Goal: Find specific page/section: Find specific page/section

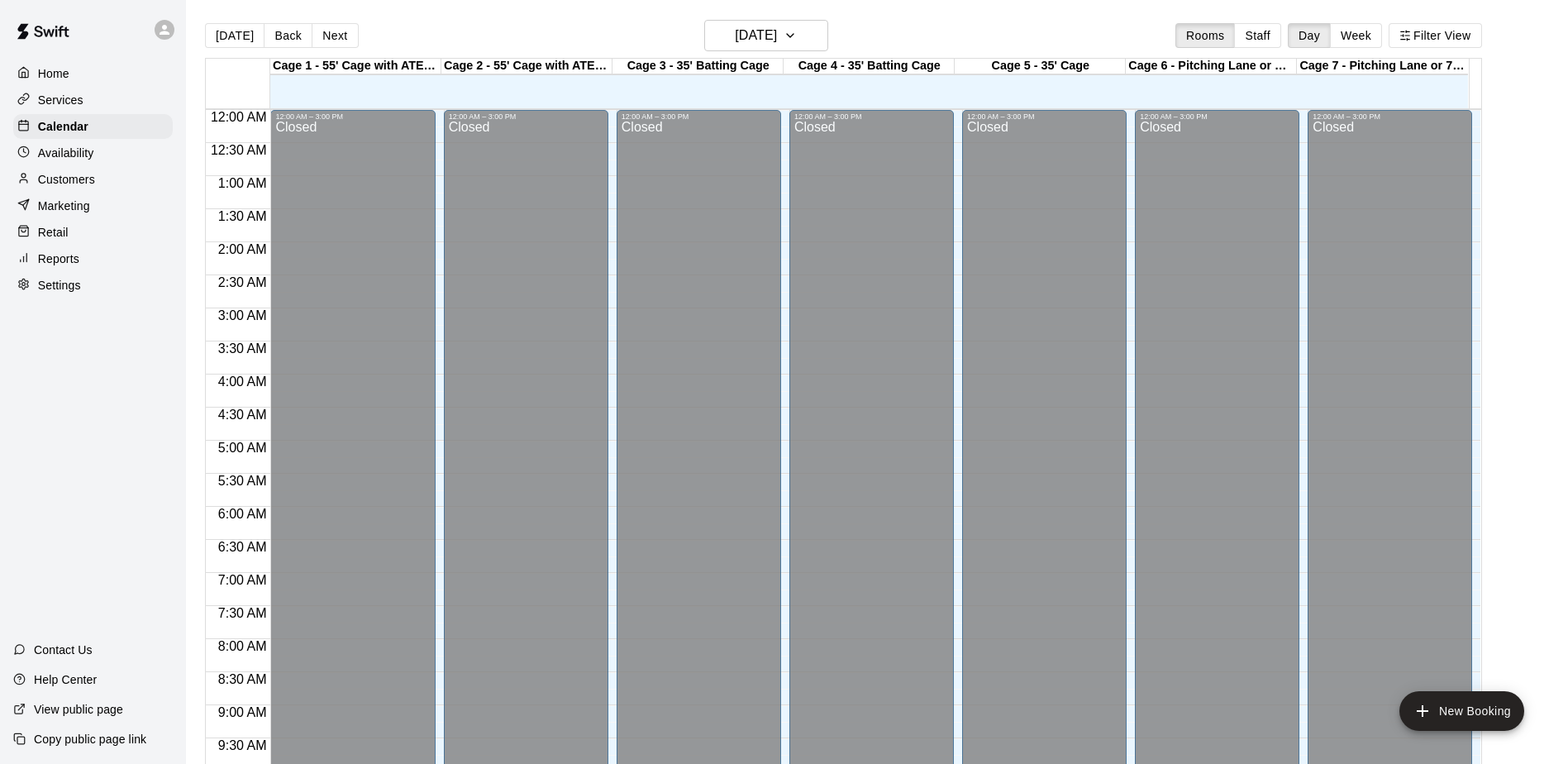
scroll to position [864, 0]
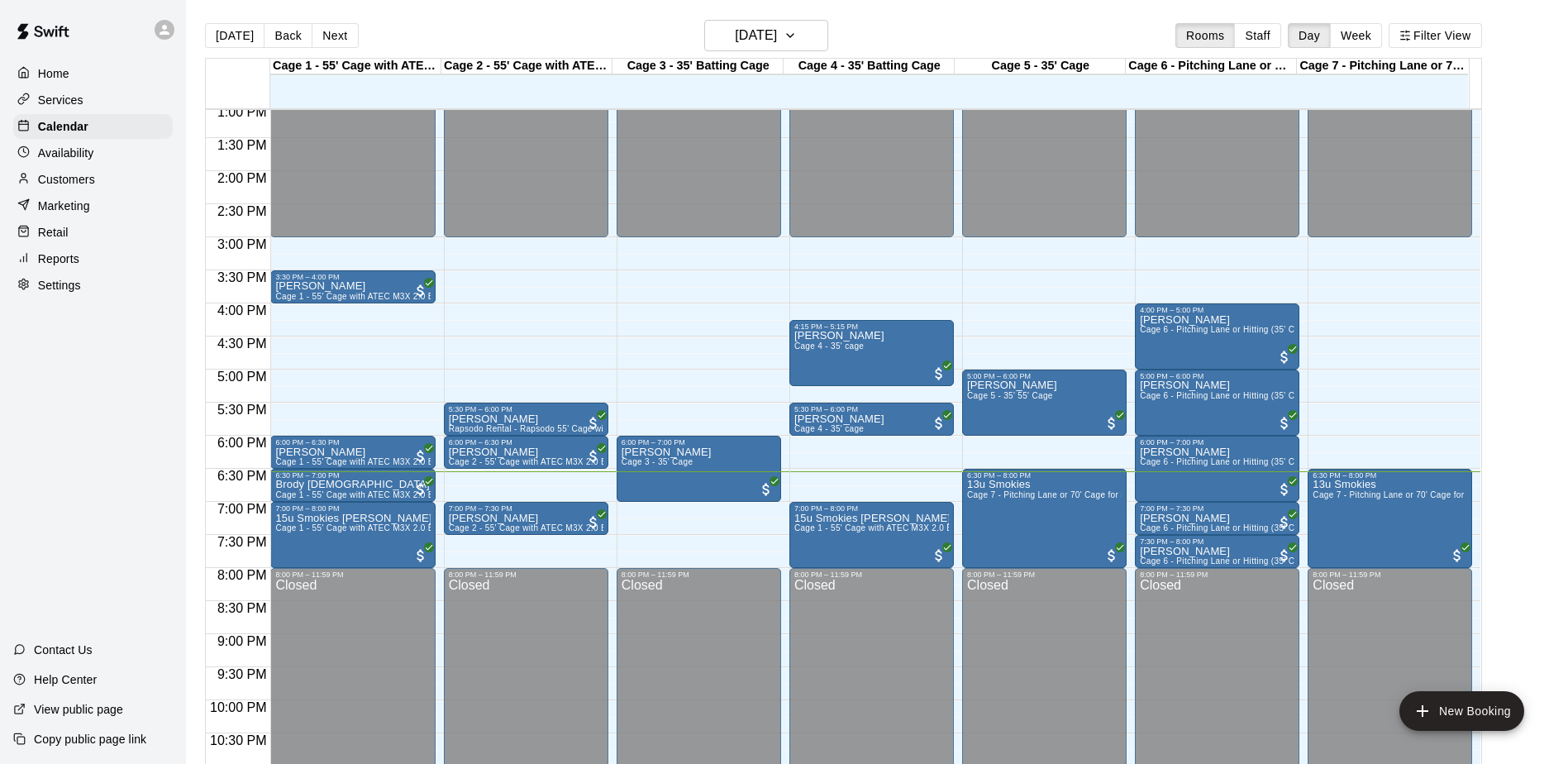
click at [58, 93] on p "Services" at bounding box center [60, 100] width 46 height 16
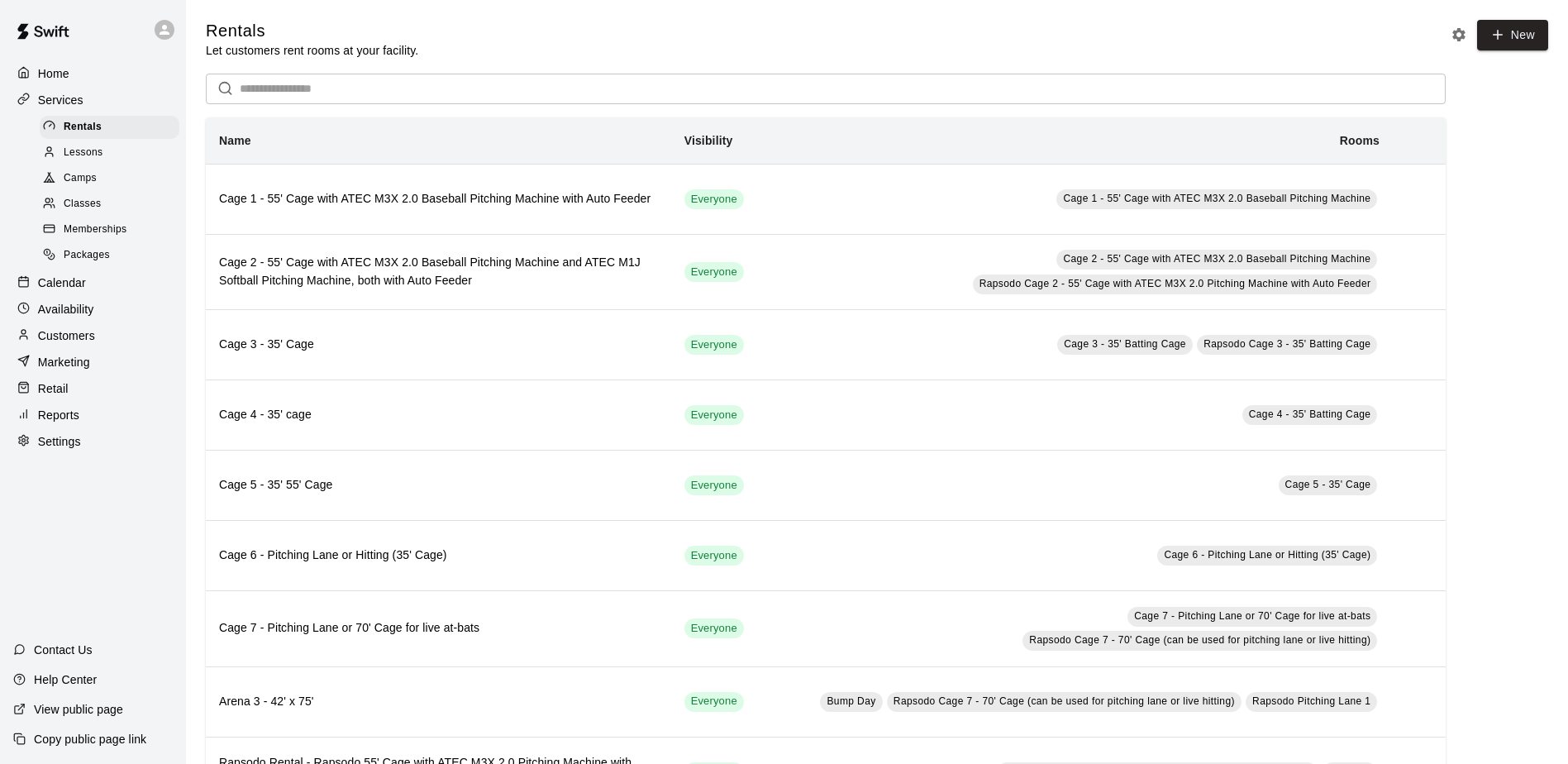
click at [80, 180] on span "Camps" at bounding box center [80, 178] width 33 height 16
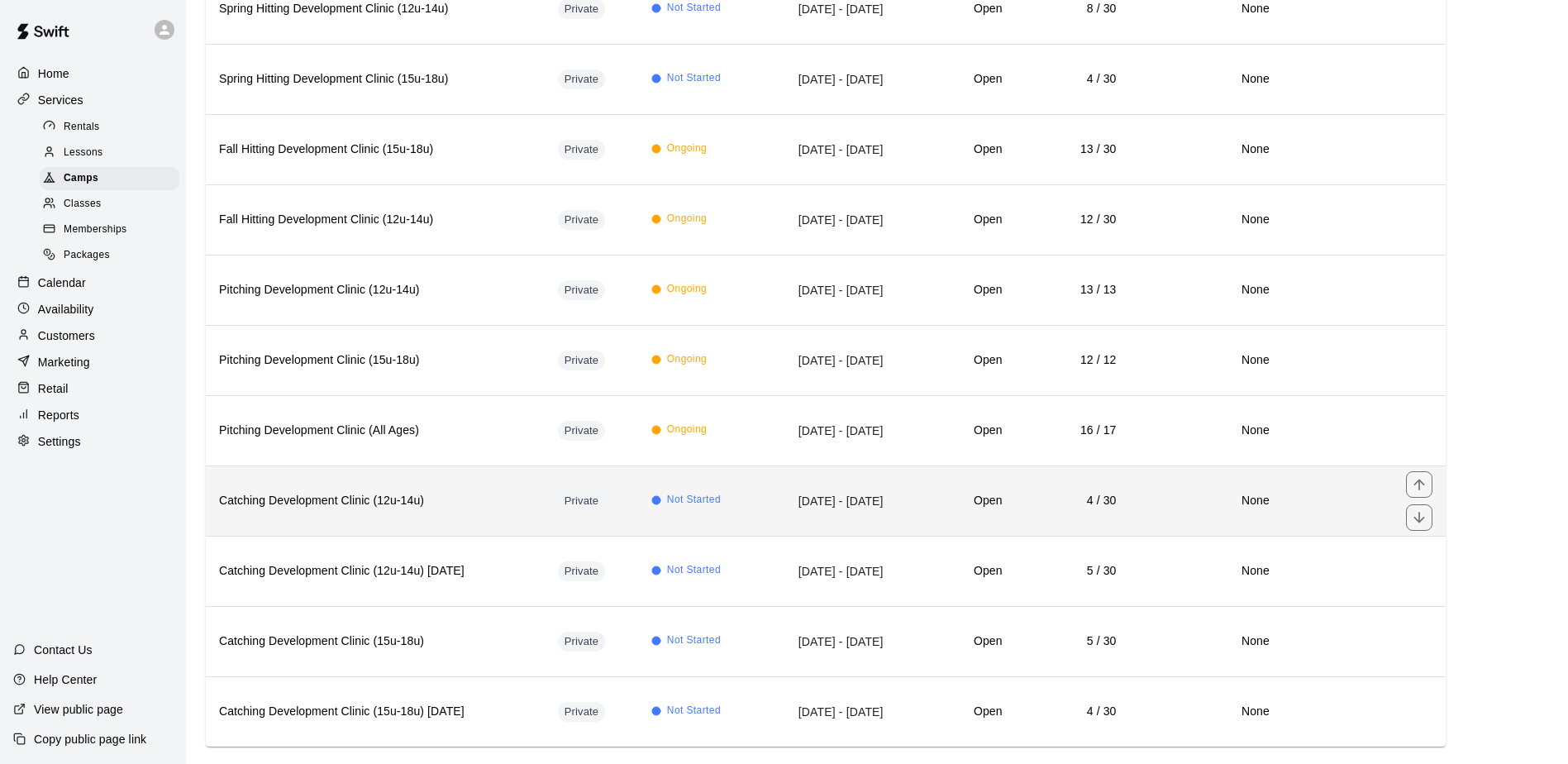
scroll to position [411, 0]
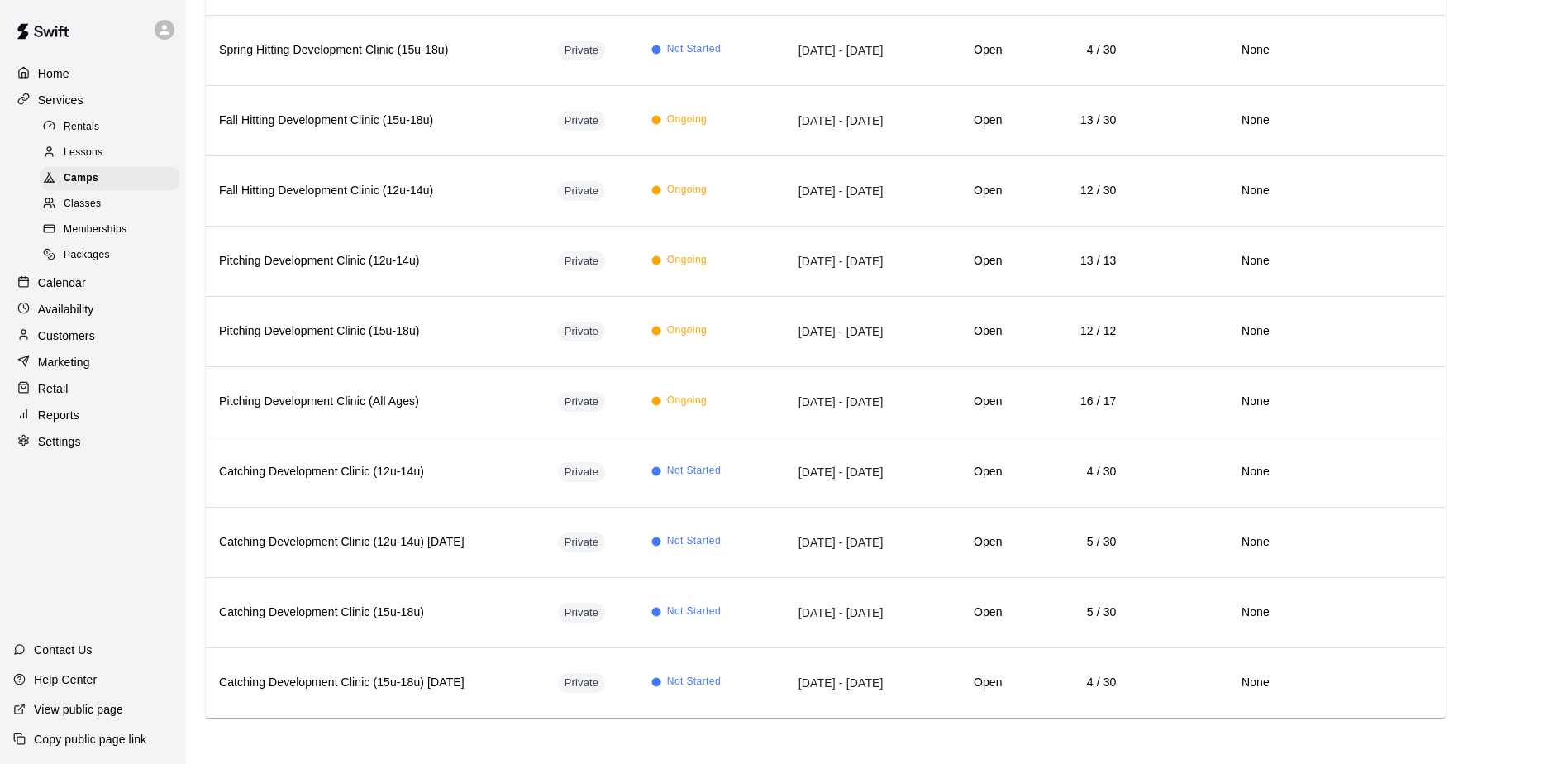
click at [50, 282] on p "Calendar" at bounding box center [61, 282] width 48 height 16
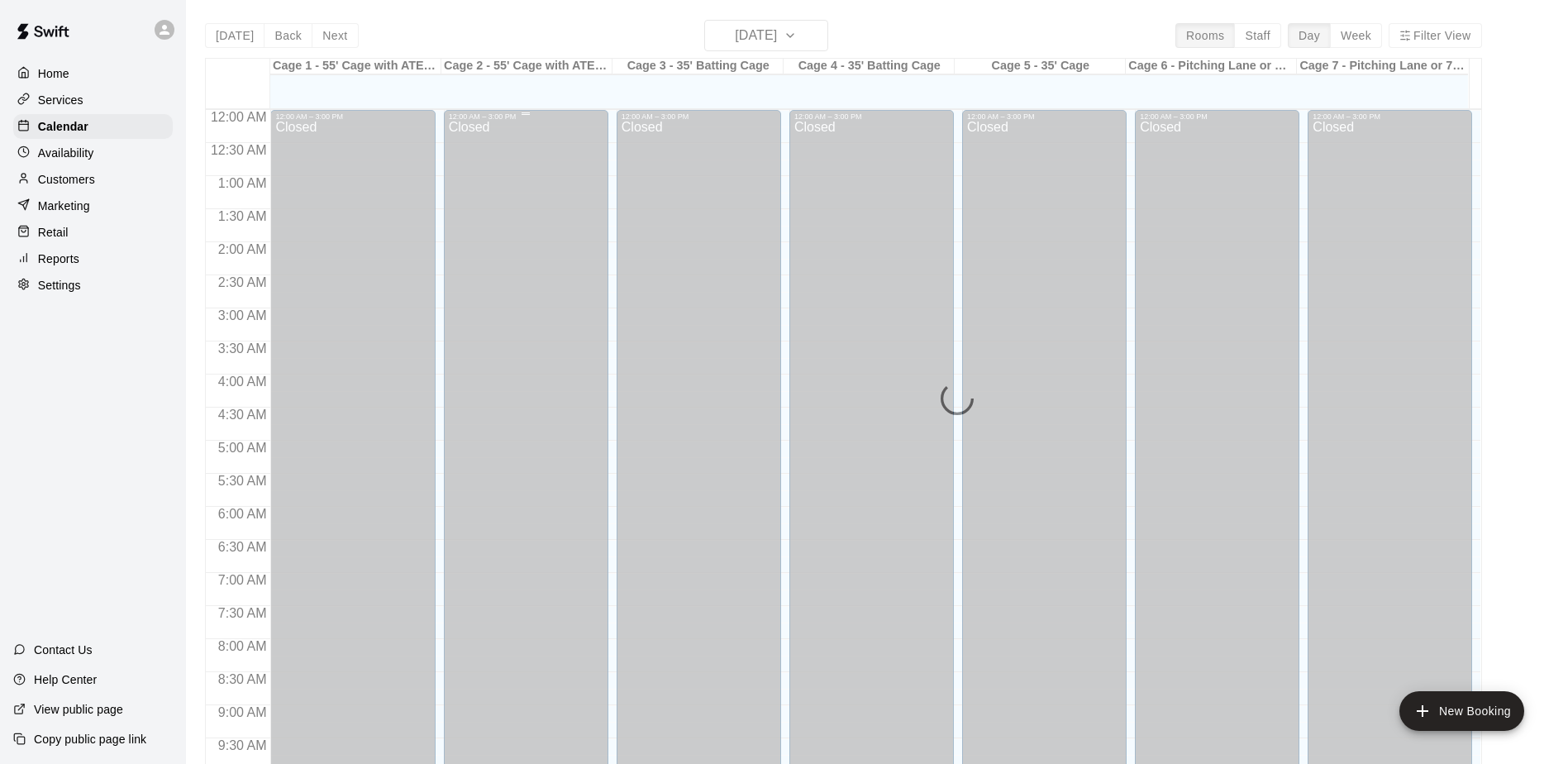
scroll to position [864, 0]
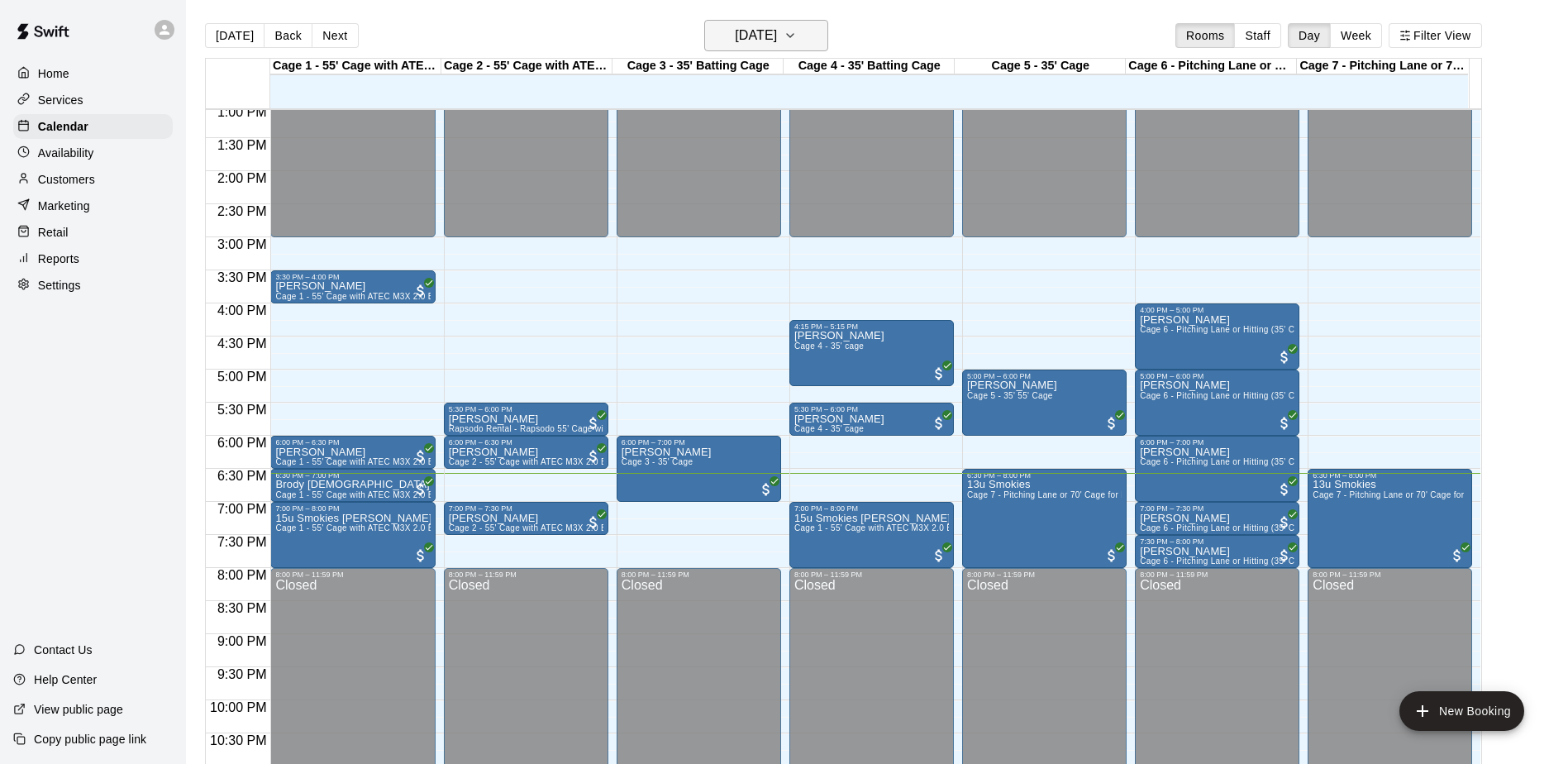
click at [797, 39] on icon "button" at bounding box center [790, 36] width 13 height 20
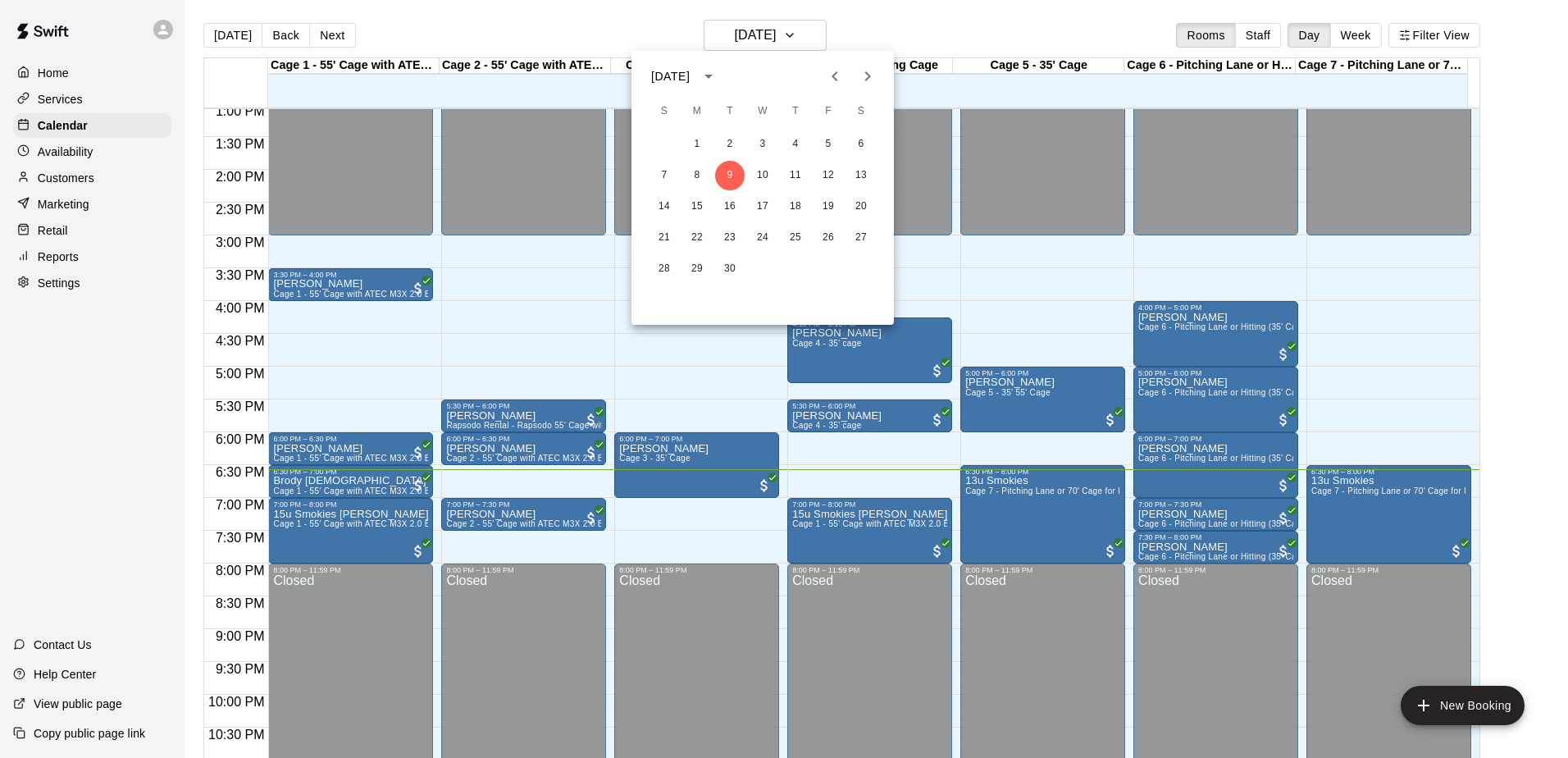
click at [865, 77] on icon "Next month" at bounding box center [867, 77] width 20 height 20
click at [720, 174] on button "7" at bounding box center [729, 175] width 29 height 29
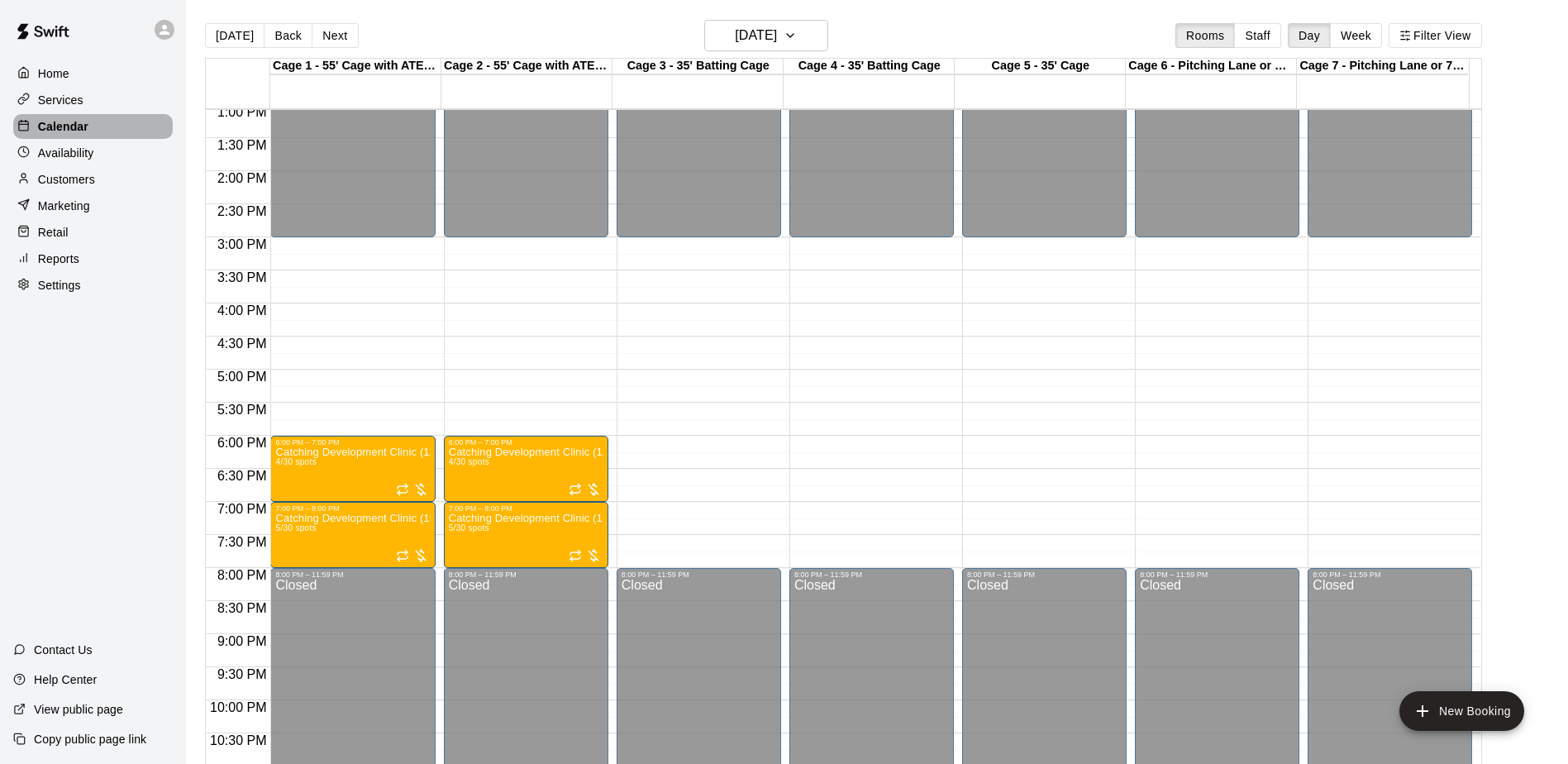
click at [56, 125] on p "Calendar" at bounding box center [63, 126] width 50 height 16
click at [242, 39] on button "[DATE]" at bounding box center [235, 36] width 59 height 25
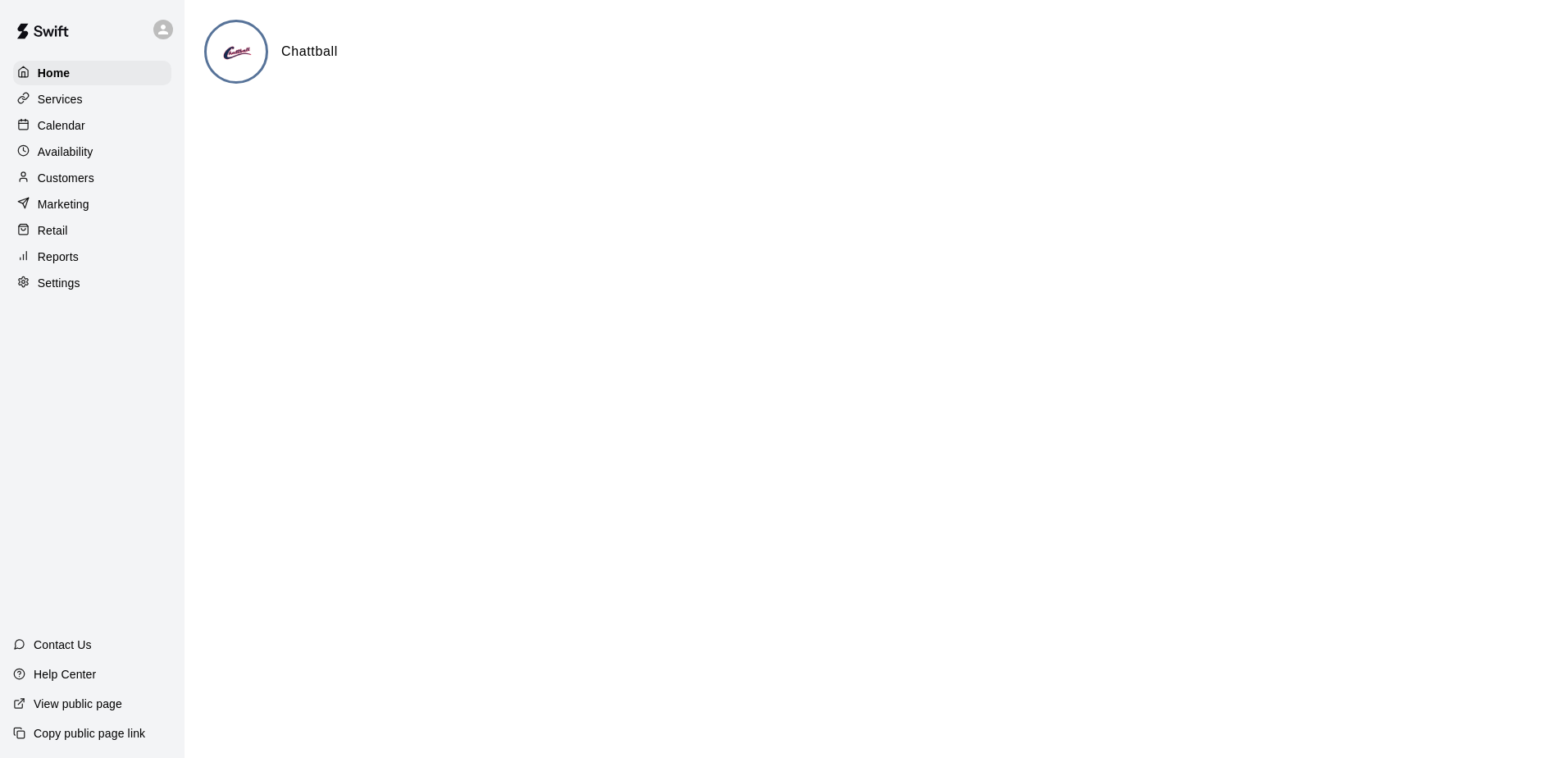
click at [56, 125] on p "Calendar" at bounding box center [60, 125] width 47 height 16
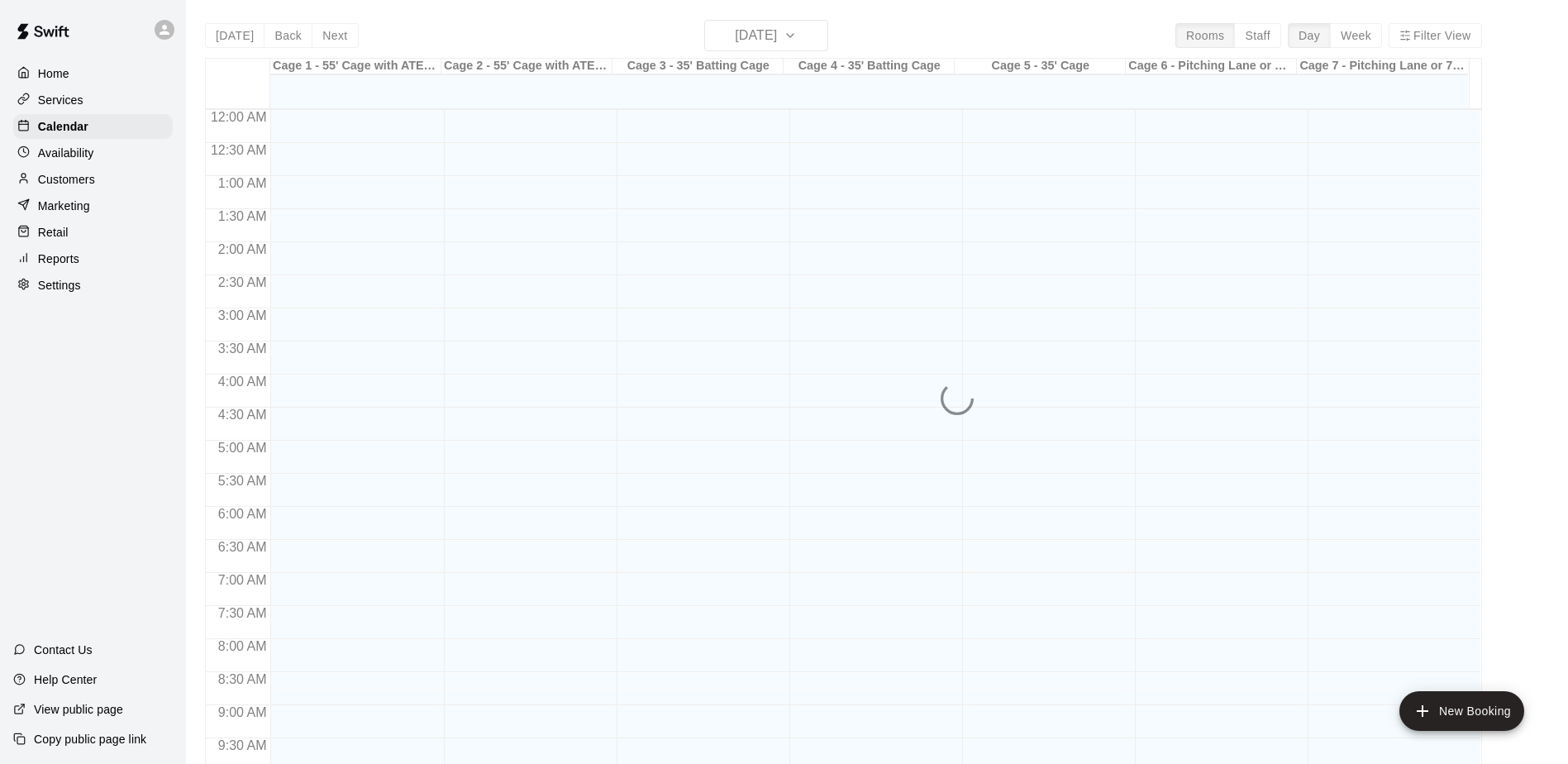
scroll to position [864, 0]
